Goal: Transaction & Acquisition: Purchase product/service

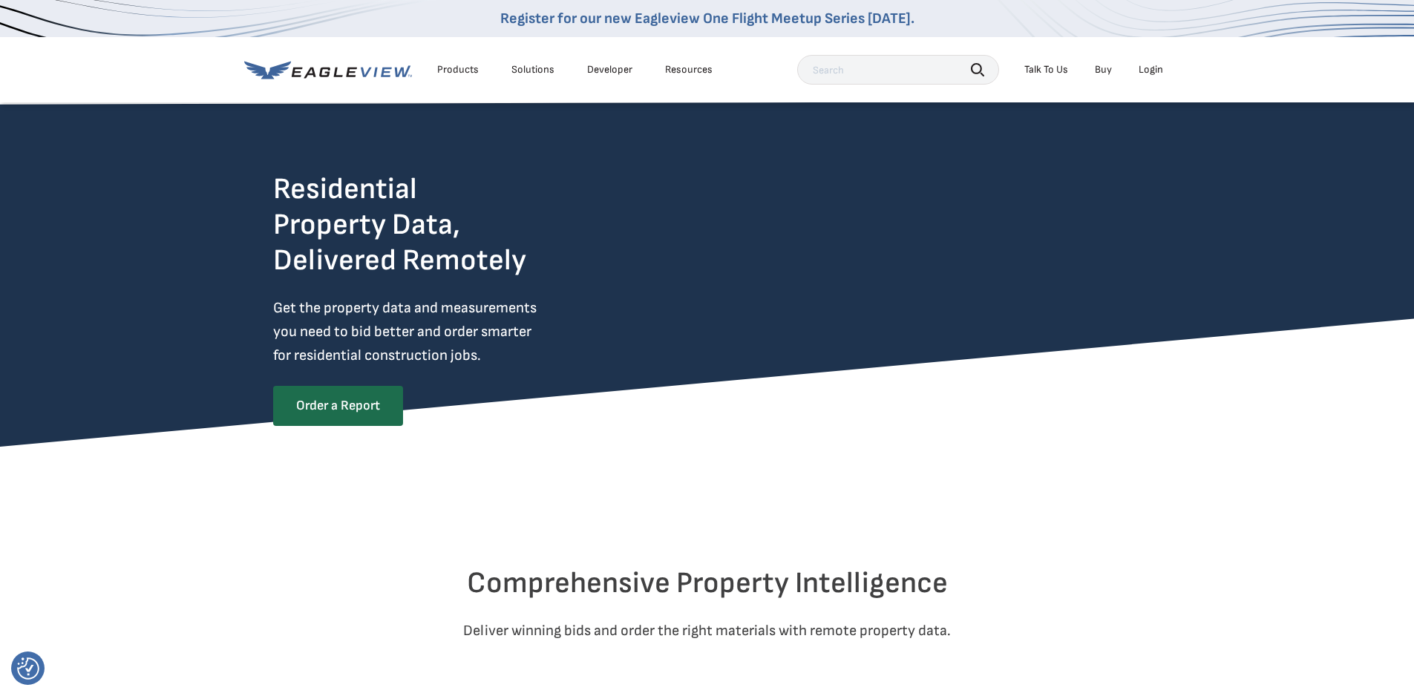
click at [1151, 71] on div "Login" at bounding box center [1151, 69] width 24 height 13
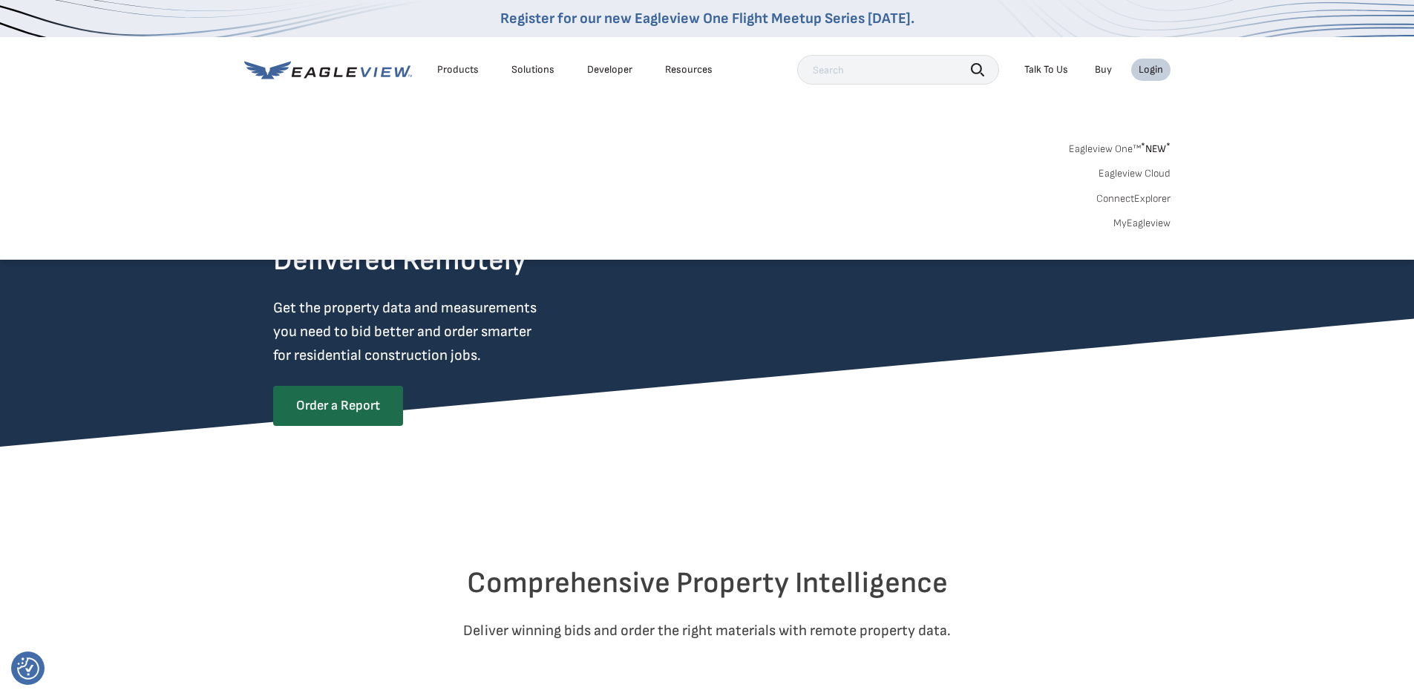
click at [1146, 226] on link "MyEagleview" at bounding box center [1142, 223] width 57 height 13
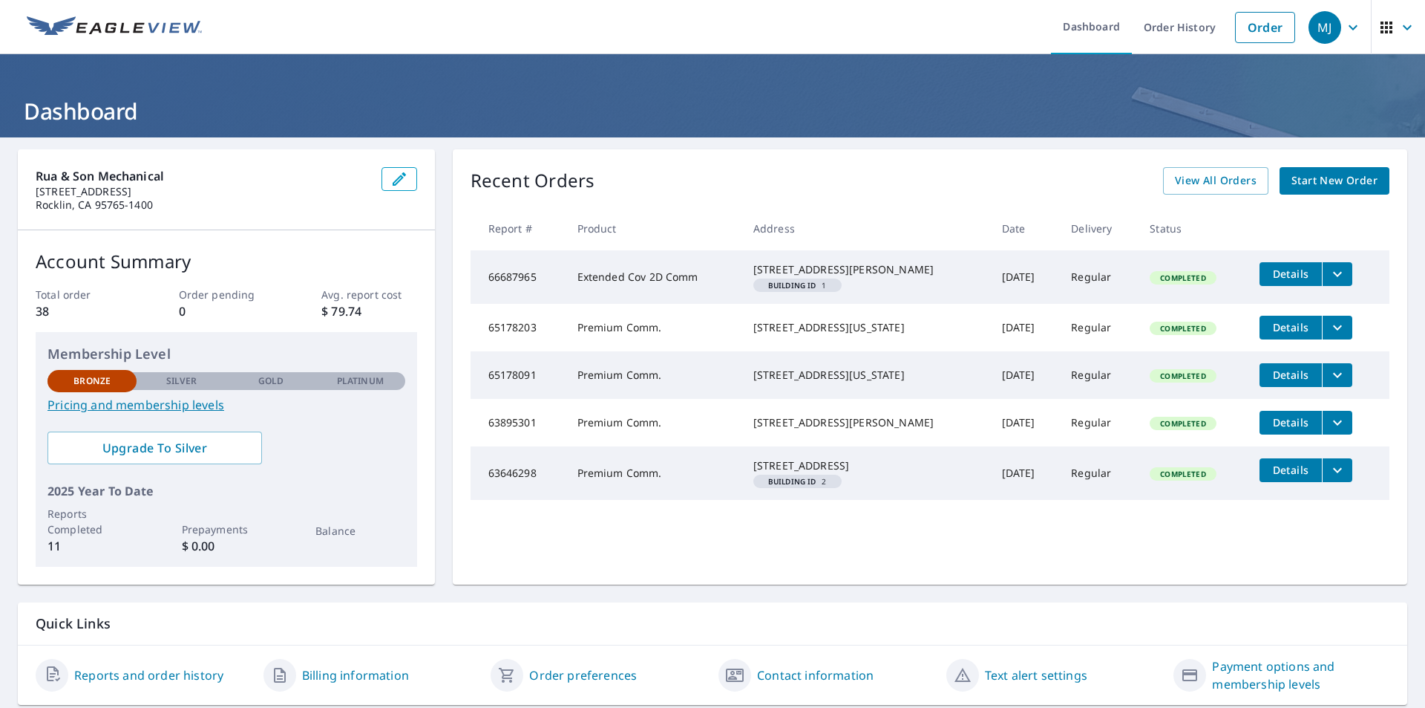
click at [1324, 174] on span "Start New Order" at bounding box center [1335, 180] width 86 height 19
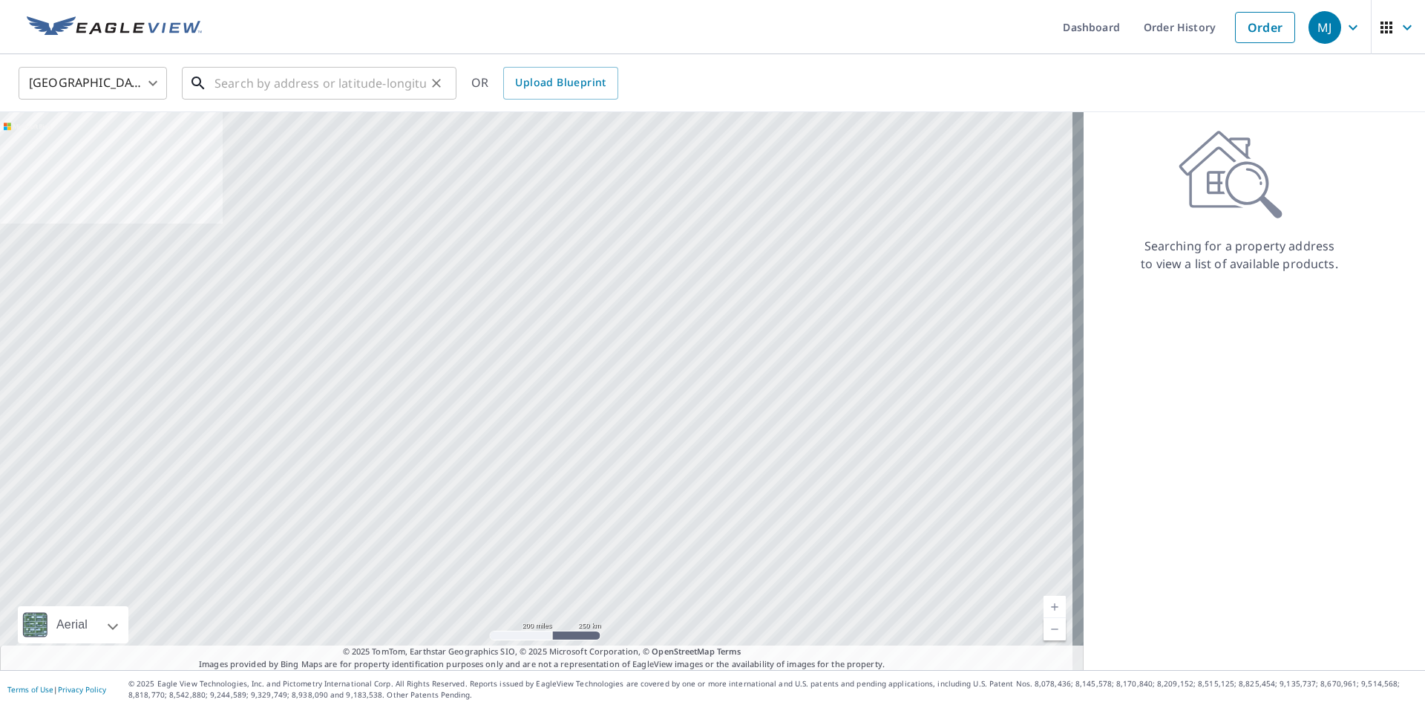
click at [261, 83] on input "text" at bounding box center [321, 83] width 212 height 42
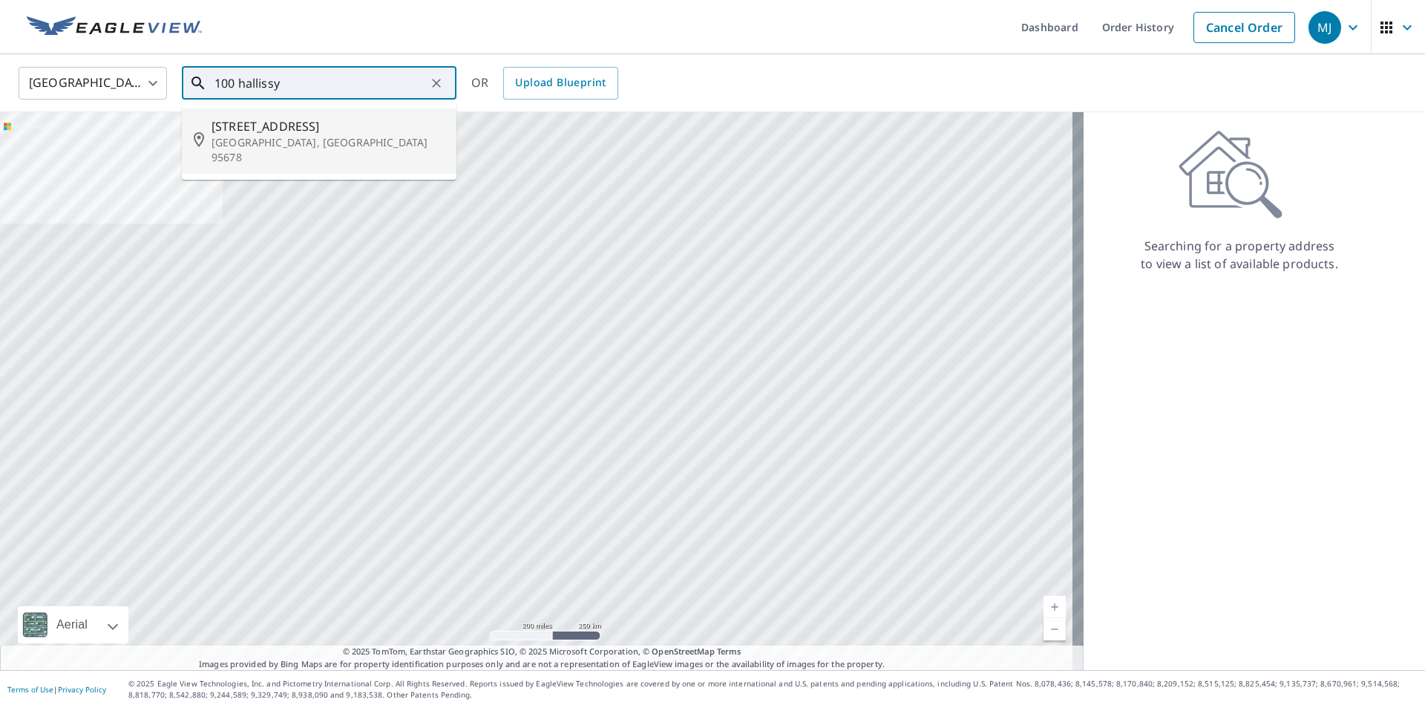
click at [261, 128] on span "[STREET_ADDRESS]" at bounding box center [328, 126] width 233 height 18
type input "[STREET_ADDRESS][PERSON_NAME]"
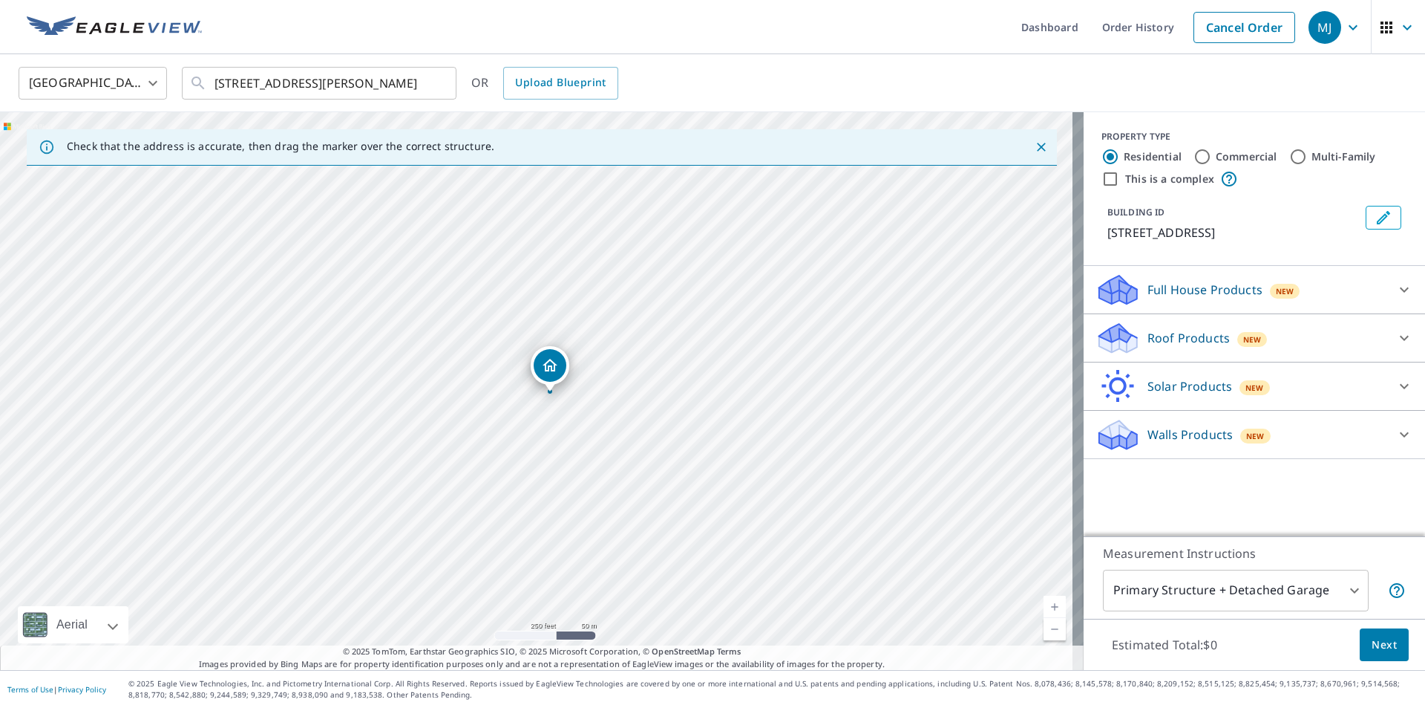
click at [1102, 181] on input "This is a complex" at bounding box center [1111, 179] width 18 height 18
checkbox input "true"
radio input "false"
radio input "true"
type input "4"
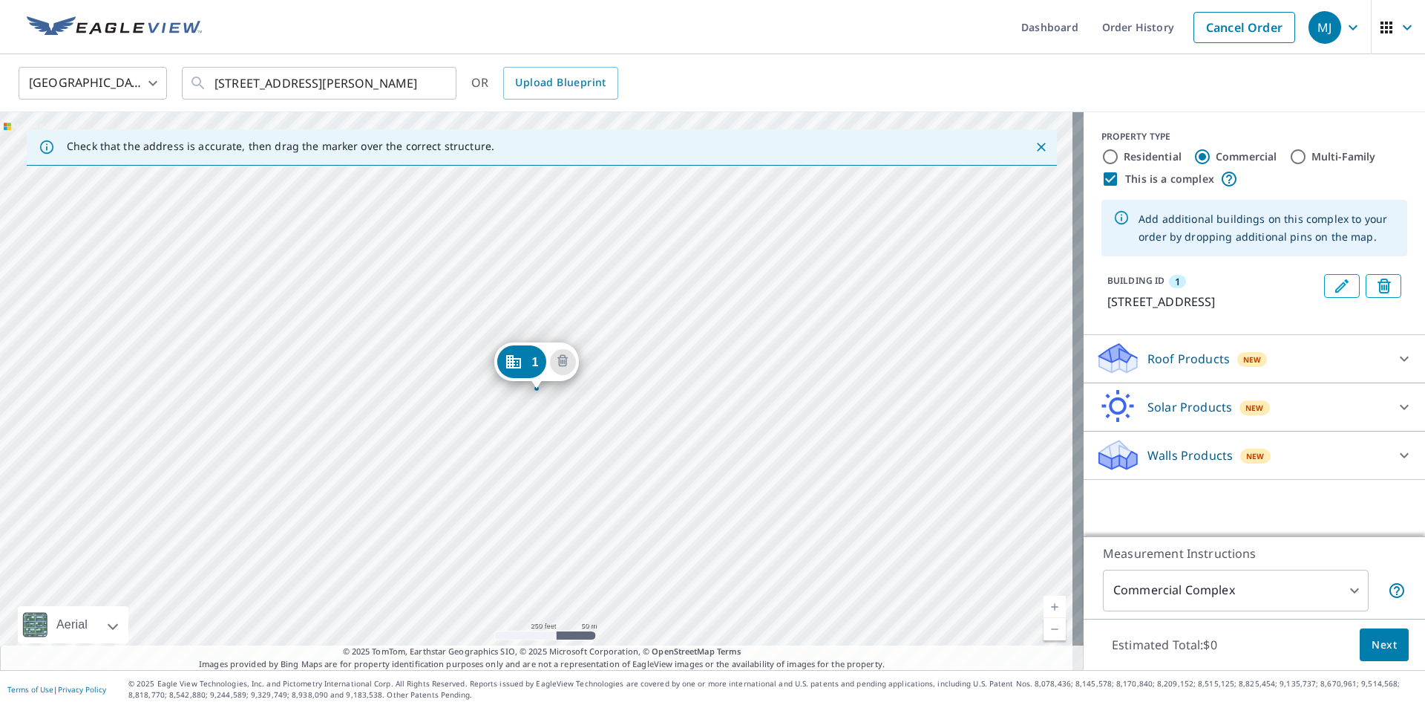
click at [499, 414] on div "1 [STREET_ADDRESS][PERSON_NAME]" at bounding box center [542, 391] width 1084 height 558
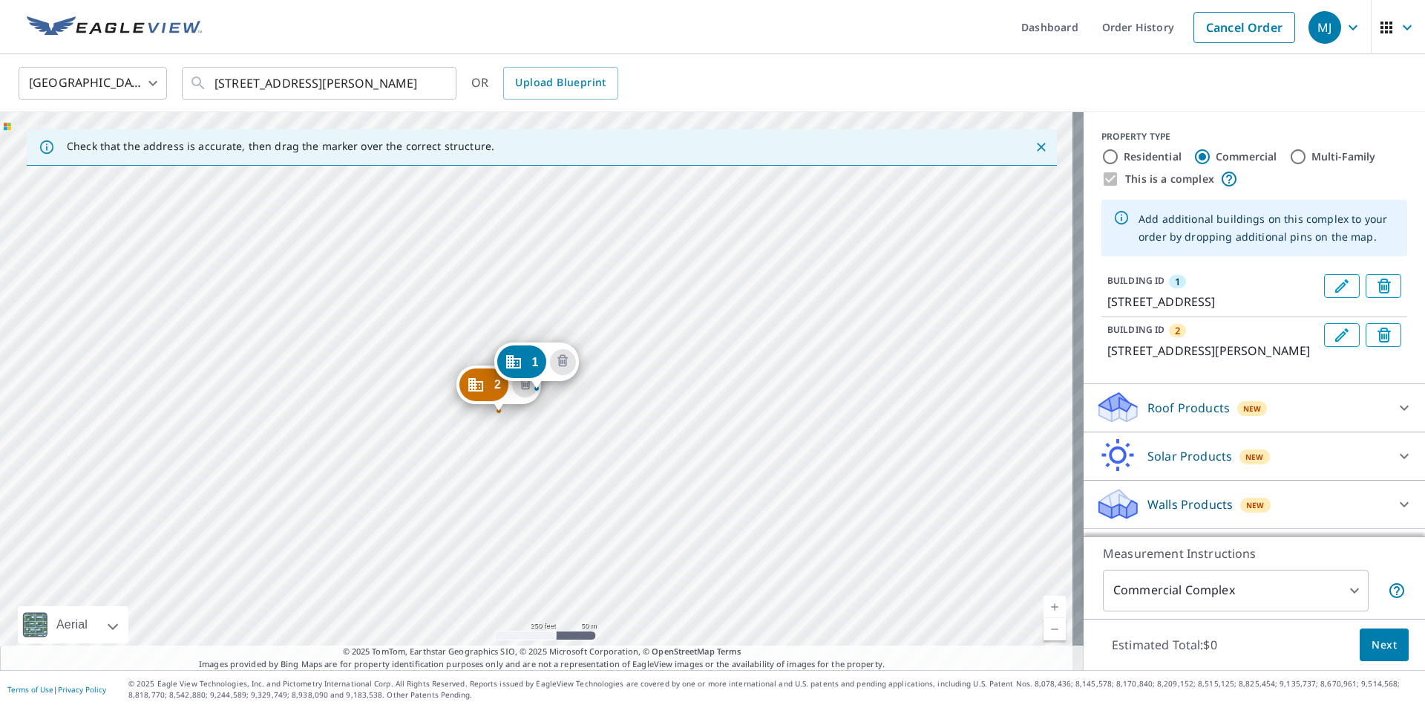
click at [442, 331] on div "2 [STREET_ADDRESS][PERSON_NAME][PERSON_NAME] 1 [STREET_ADDRESS][PERSON_NAME]" at bounding box center [542, 391] width 1084 height 558
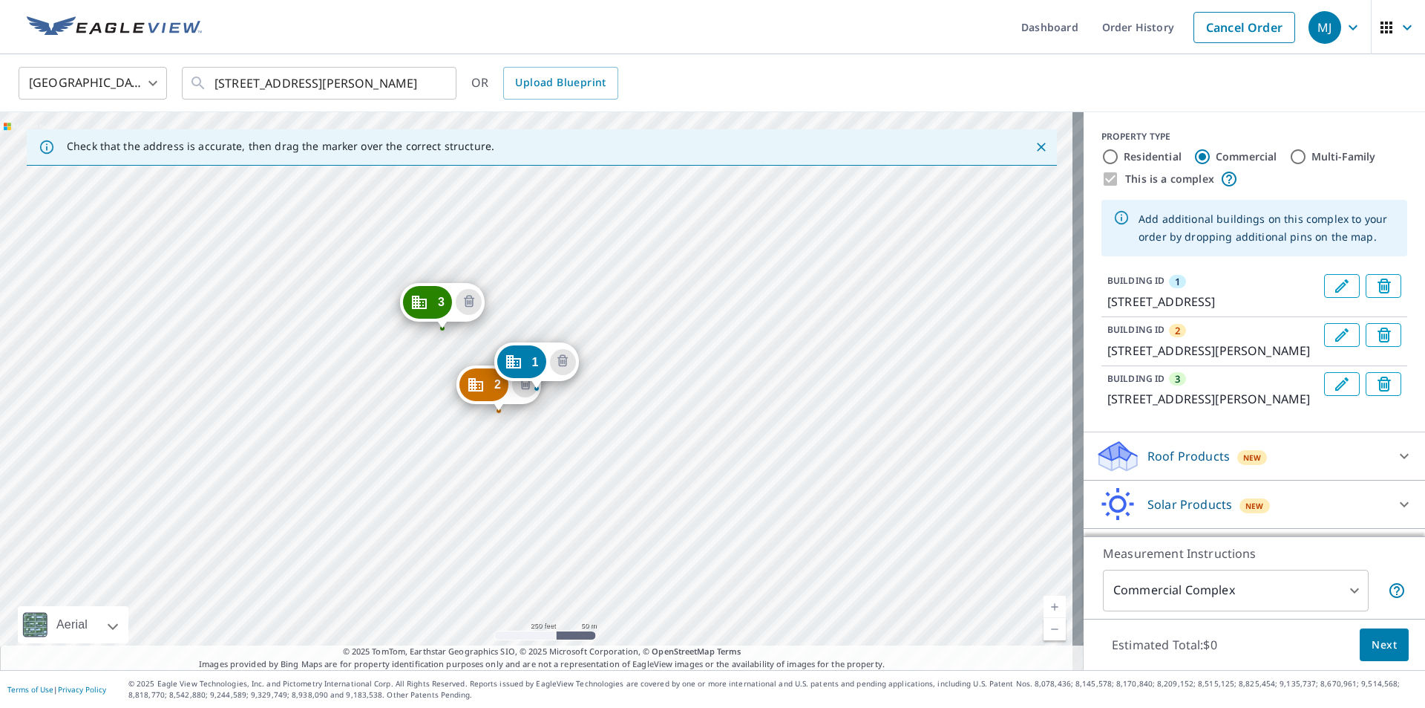
click at [1347, 474] on div "Roof Products New" at bounding box center [1241, 456] width 291 height 35
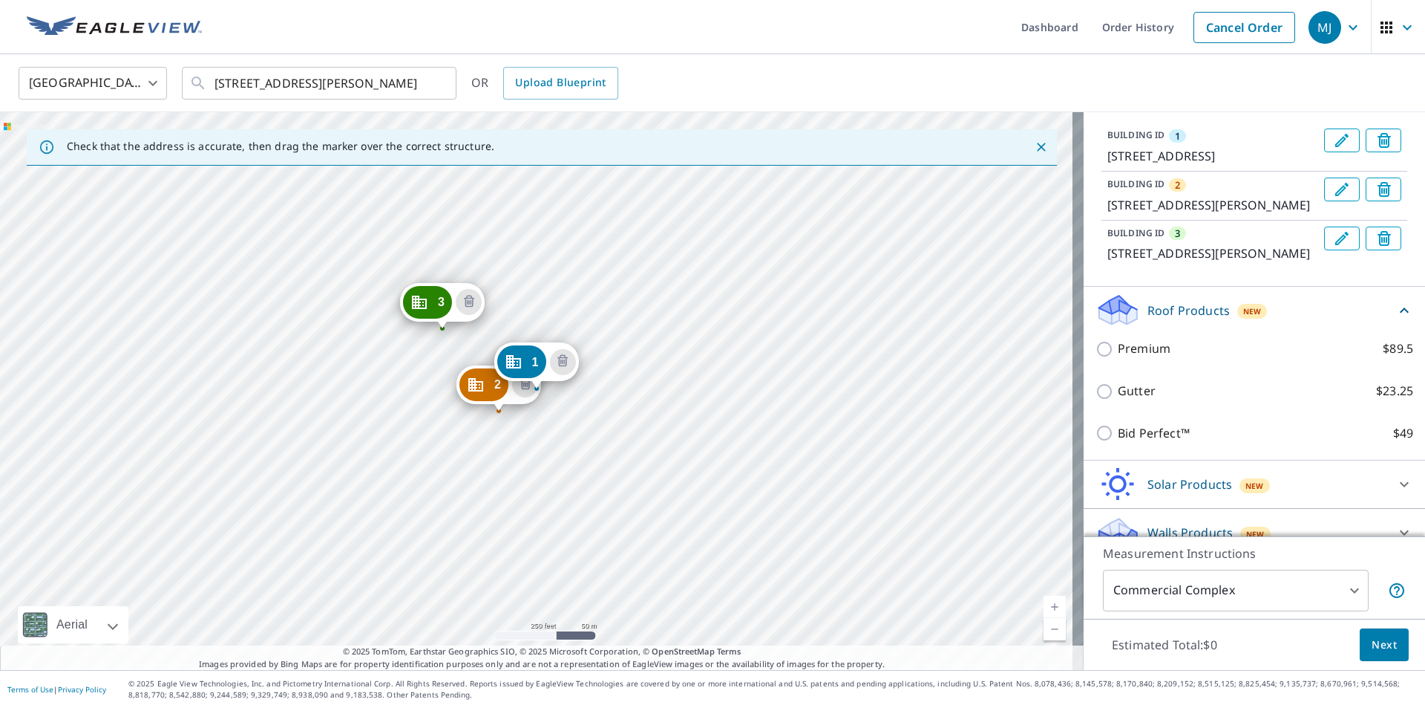
scroll to position [220, 0]
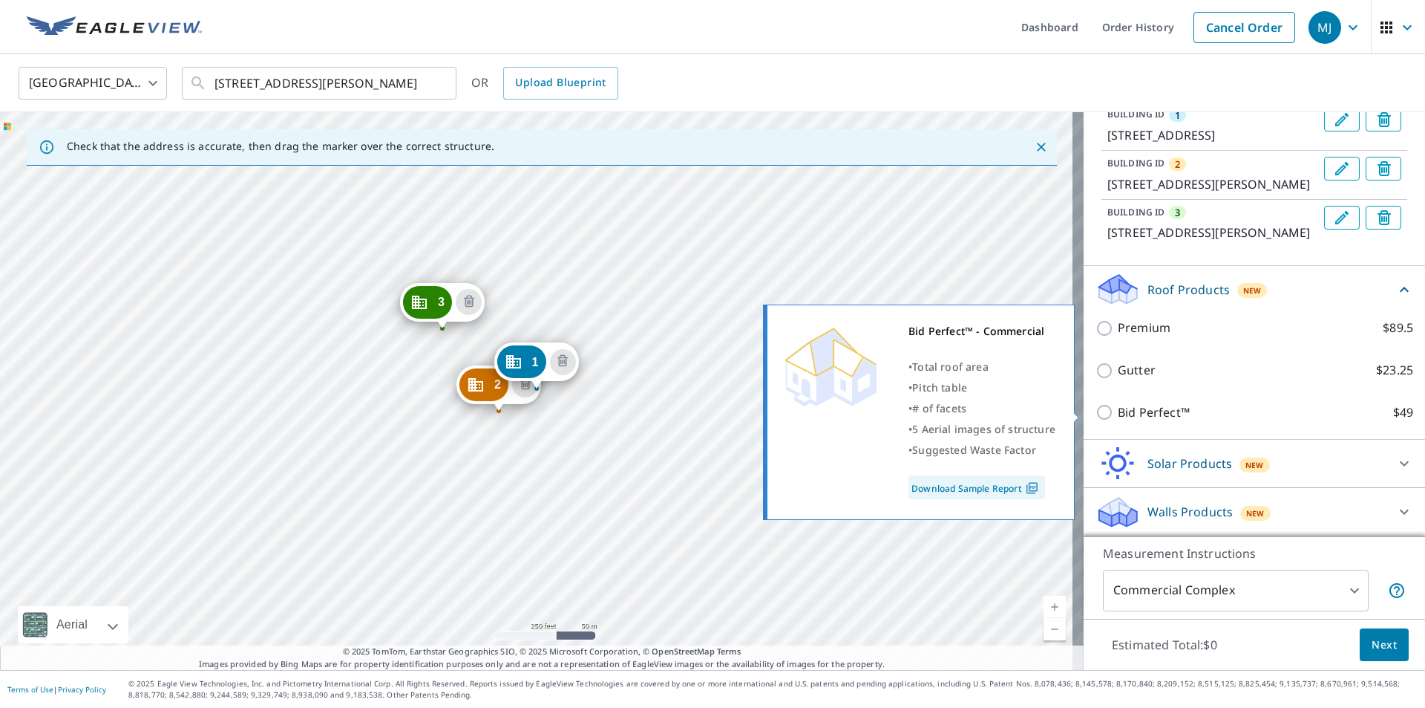
click at [1096, 411] on input "Bid Perfect™ $49" at bounding box center [1107, 412] width 22 height 18
checkbox input "true"
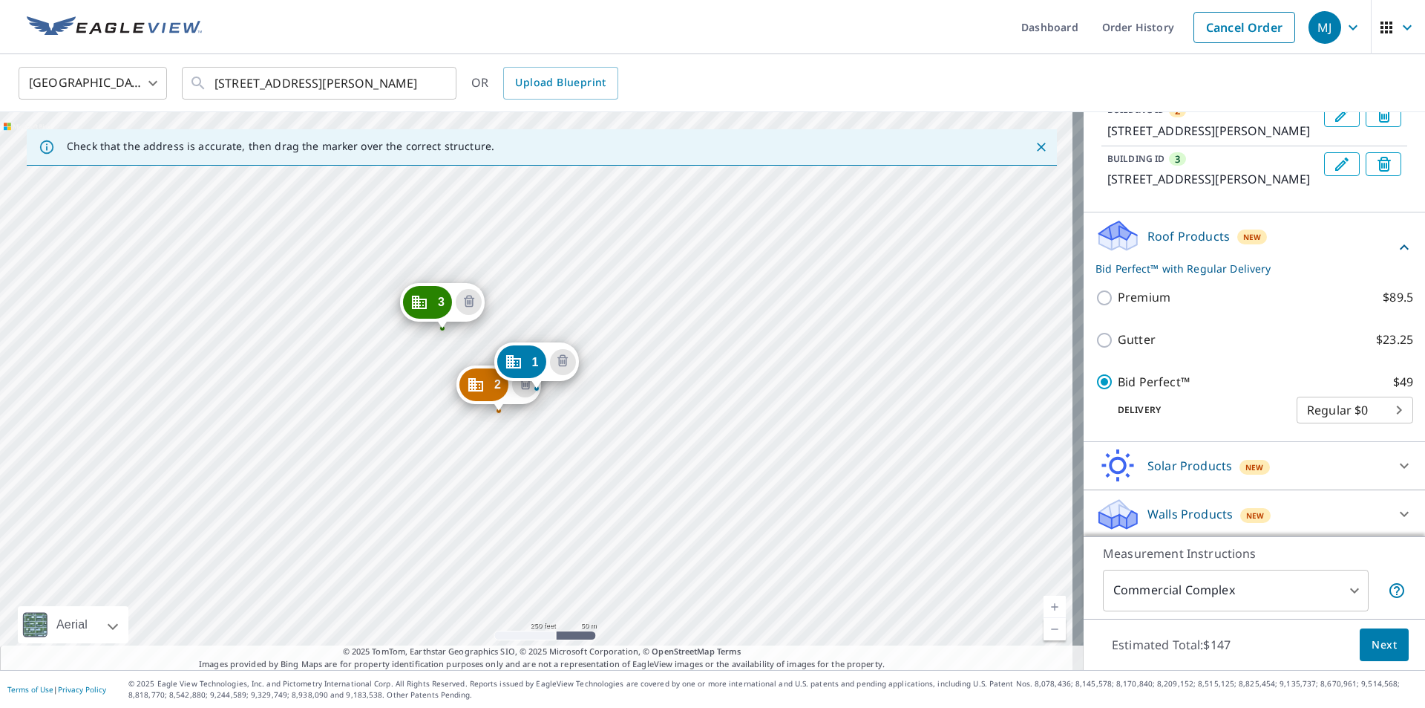
scroll to position [275, 0]
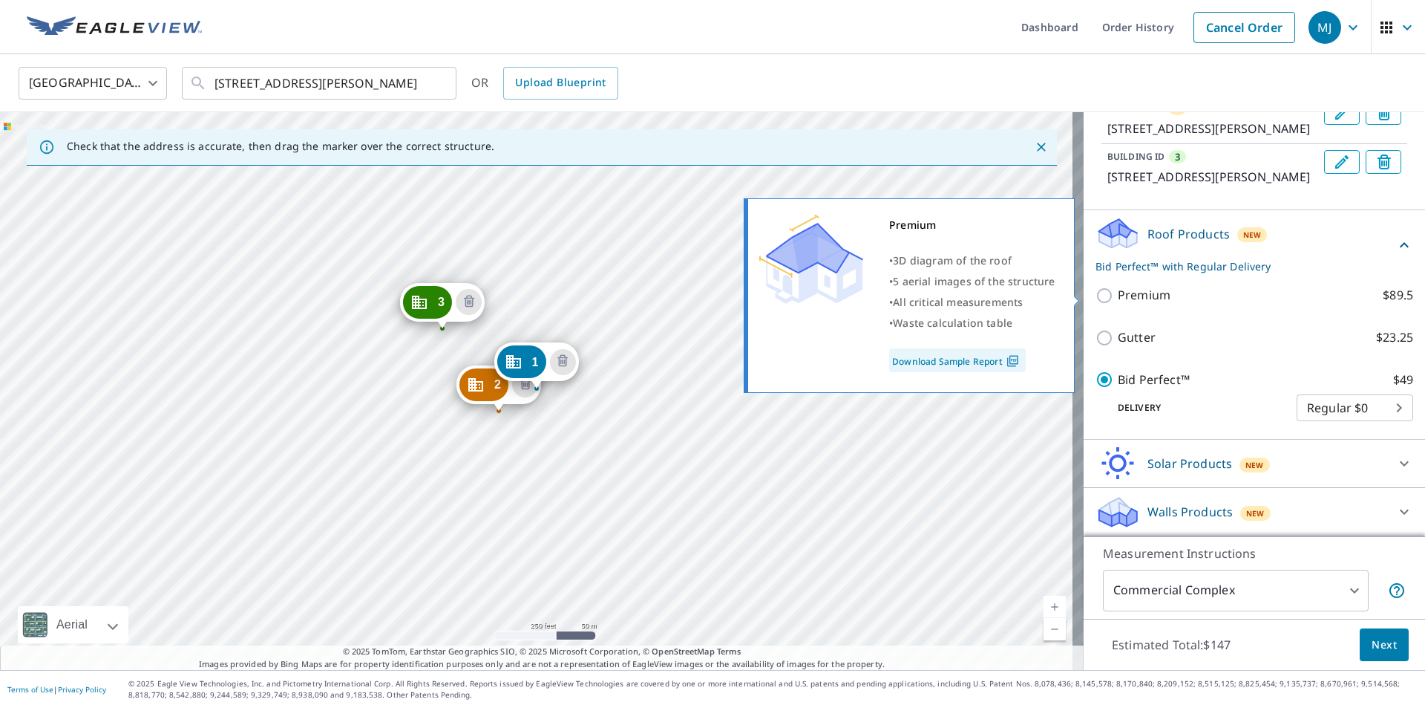
click at [1097, 298] on input "Premium $89.5" at bounding box center [1107, 296] width 22 height 18
checkbox input "true"
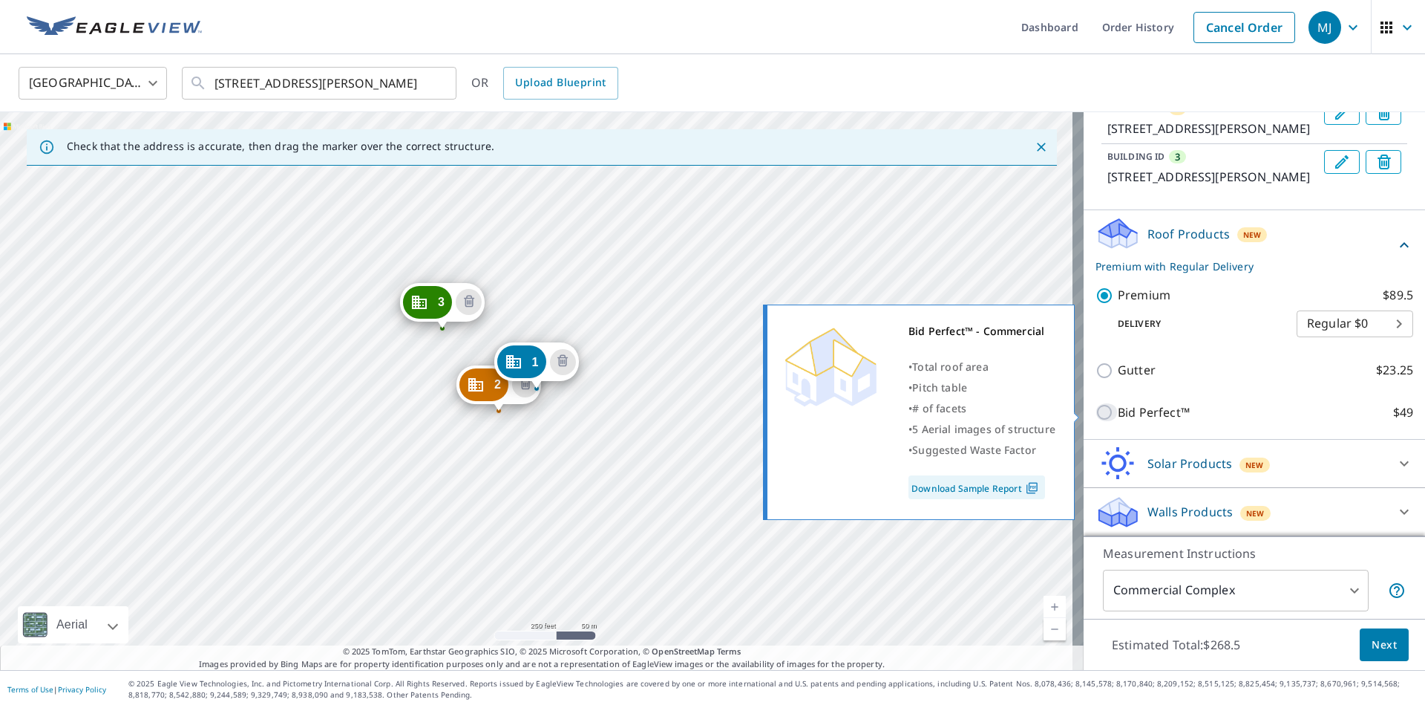
click at [1097, 410] on input "Bid Perfect™ $49" at bounding box center [1107, 412] width 22 height 18
checkbox input "true"
checkbox input "false"
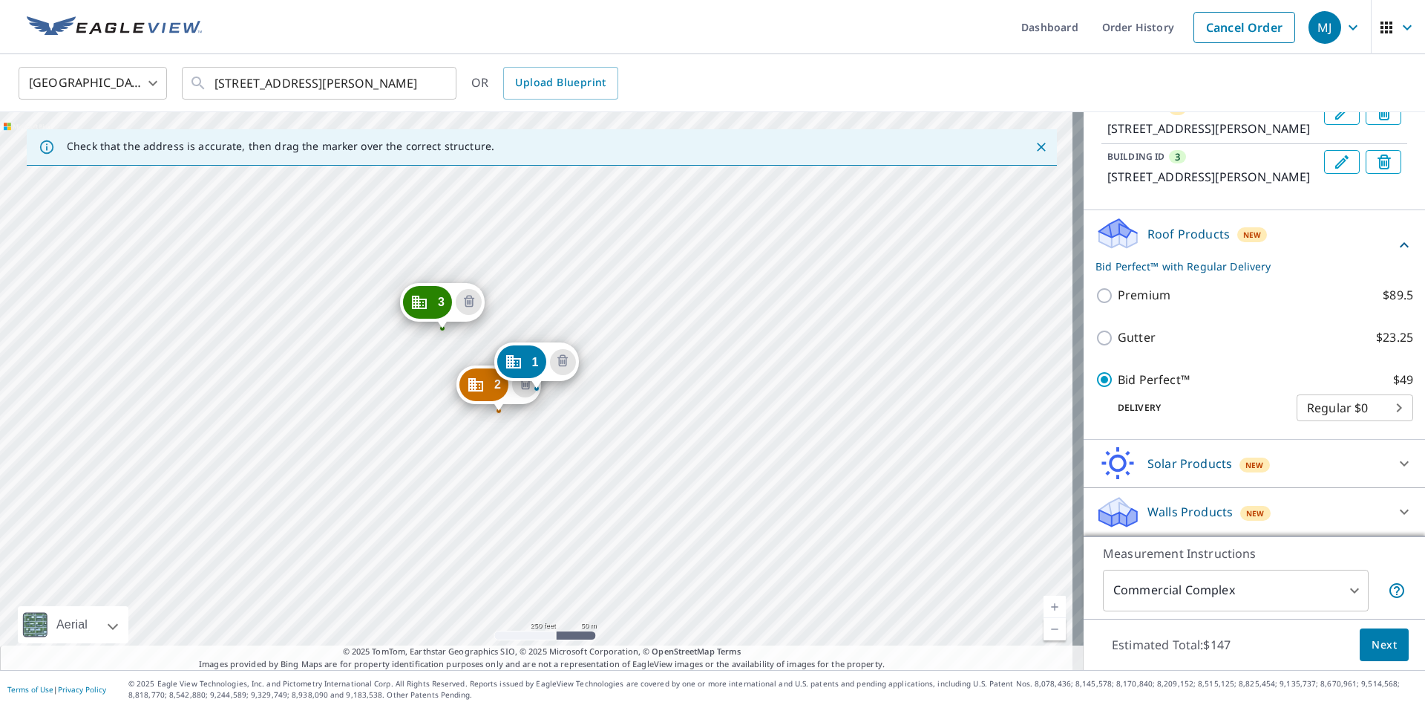
click at [1097, 410] on p "Delivery" at bounding box center [1196, 407] width 201 height 13
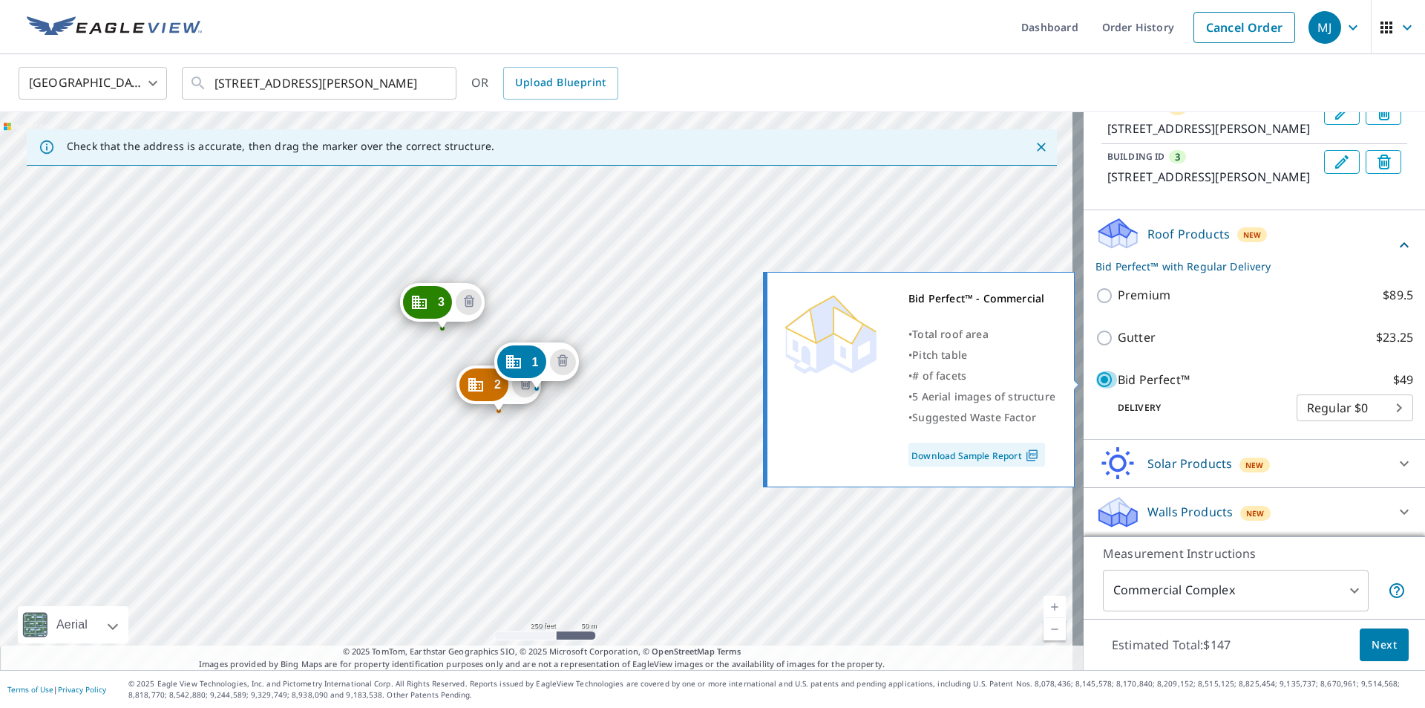
click at [1096, 377] on input "Bid Perfect™ $49" at bounding box center [1107, 379] width 22 height 18
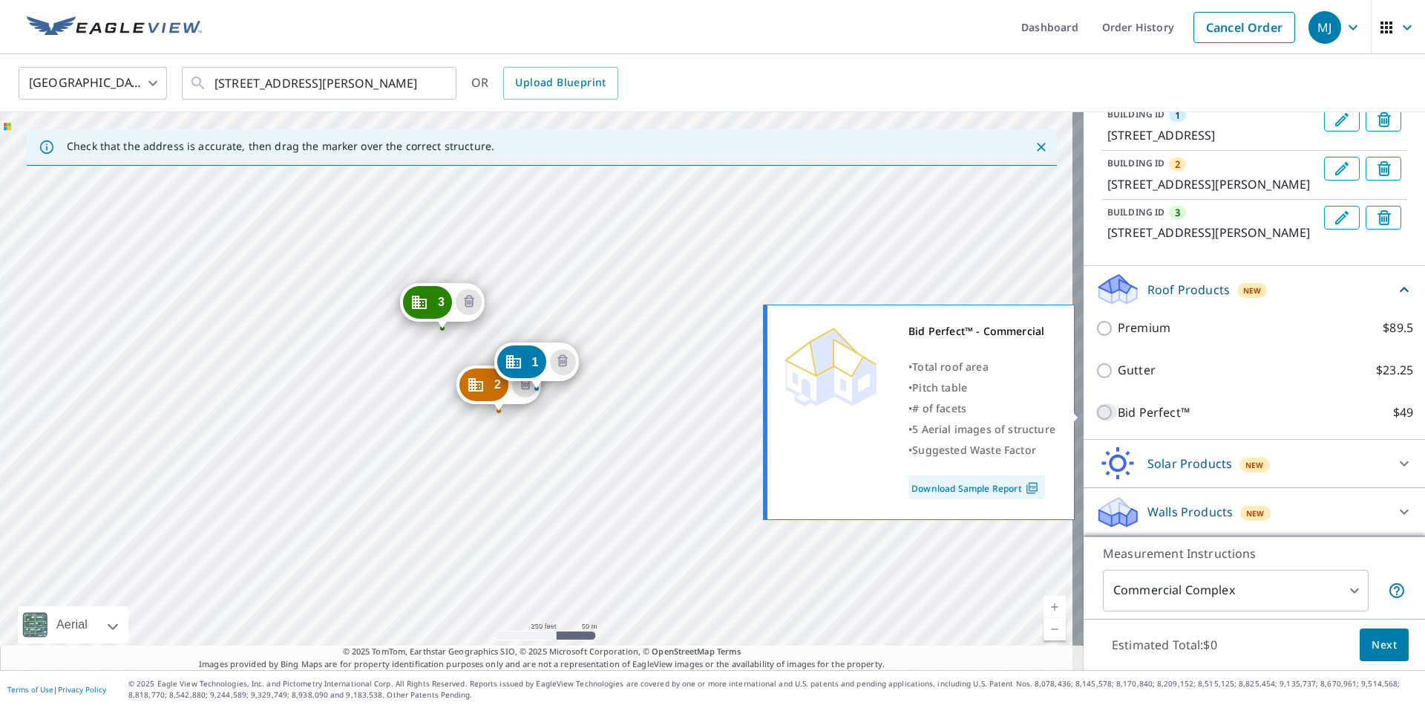
click at [1096, 408] on input "Bid Perfect™ $49" at bounding box center [1107, 412] width 22 height 18
checkbox input "true"
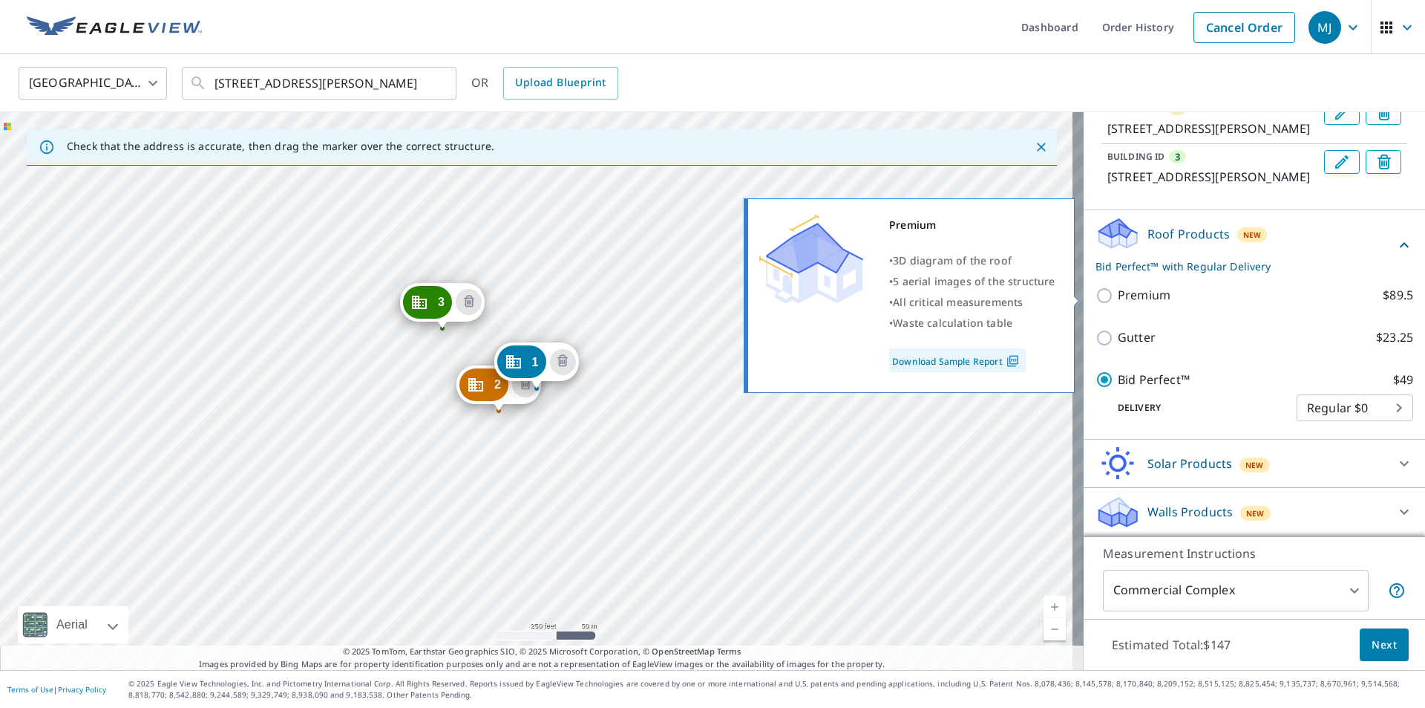
click at [1096, 295] on input "Premium $89.5" at bounding box center [1107, 296] width 22 height 18
checkbox input "true"
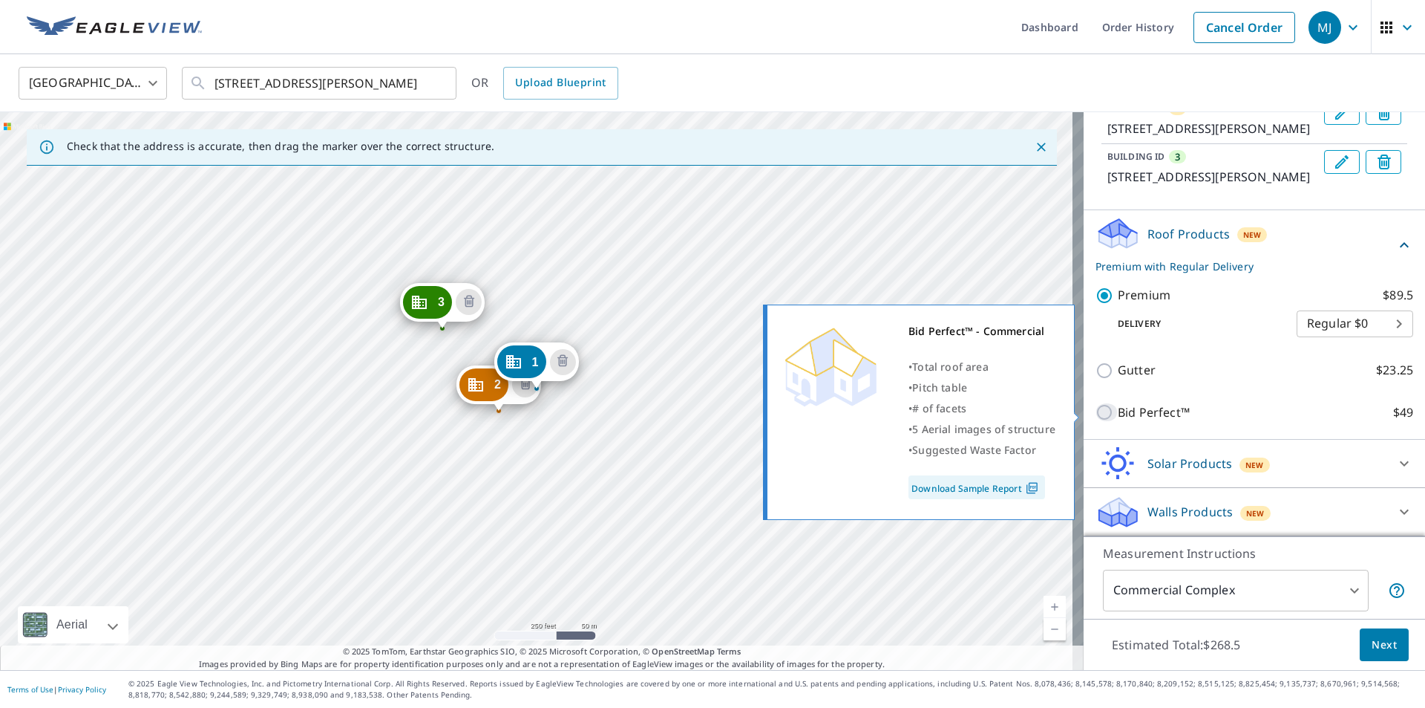
click at [1097, 409] on input "Bid Perfect™ $49" at bounding box center [1107, 412] width 22 height 18
checkbox input "true"
checkbox input "false"
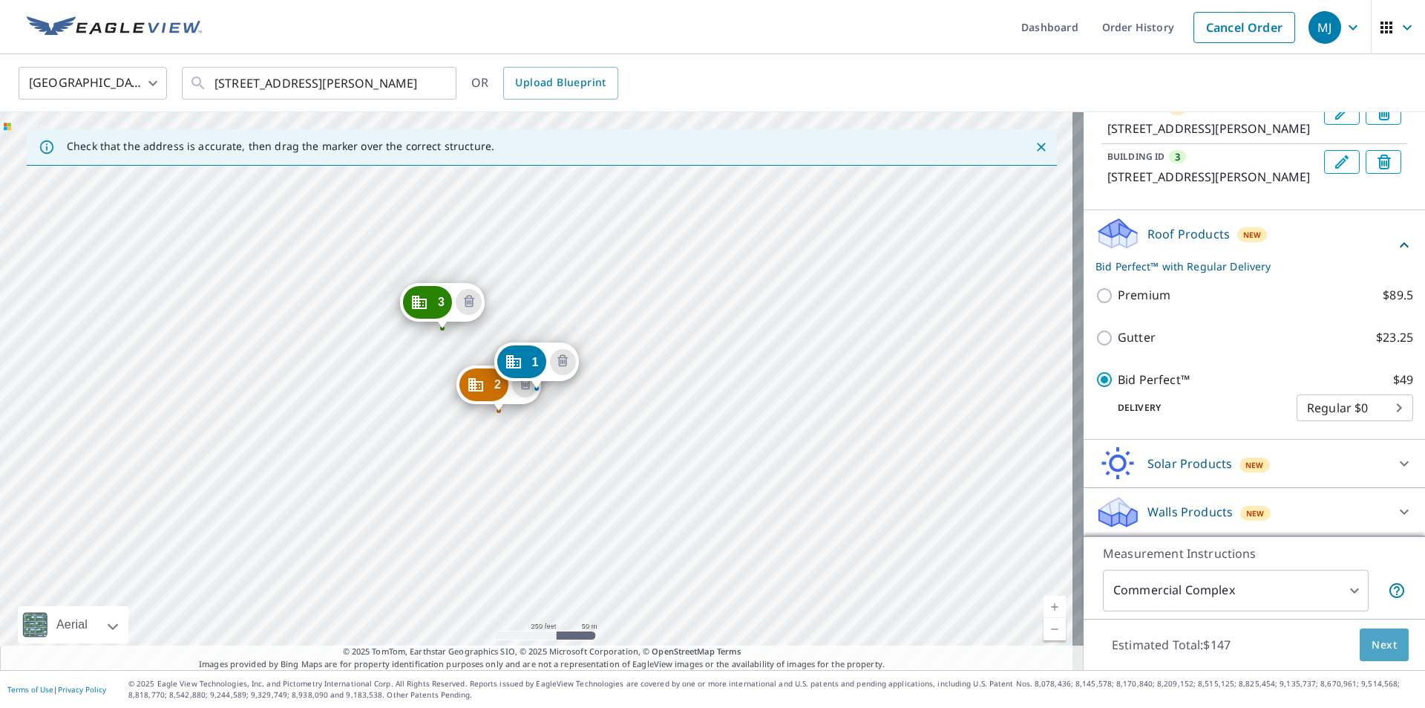
click at [1372, 643] on span "Next" at bounding box center [1384, 645] width 25 height 19
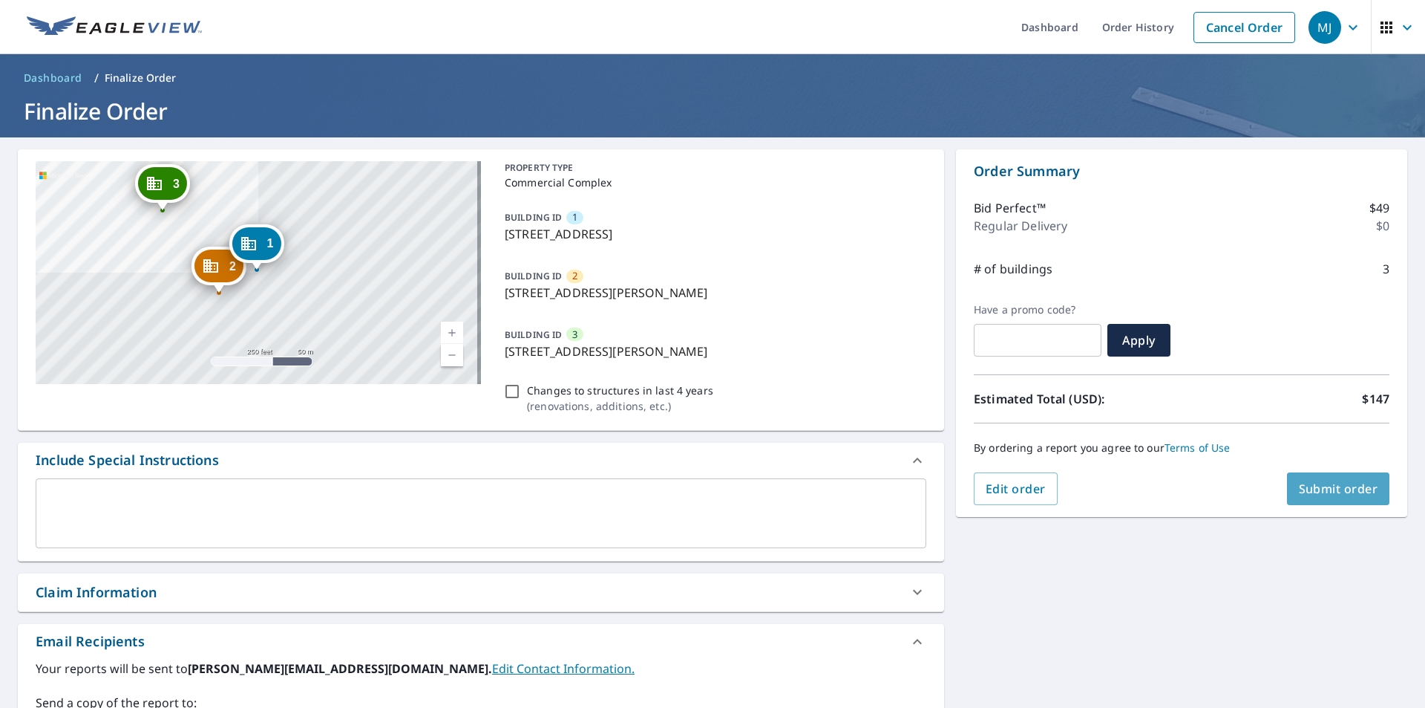
click at [1331, 486] on span "Submit order" at bounding box center [1338, 488] width 79 height 16
